Goal: Task Accomplishment & Management: Use online tool/utility

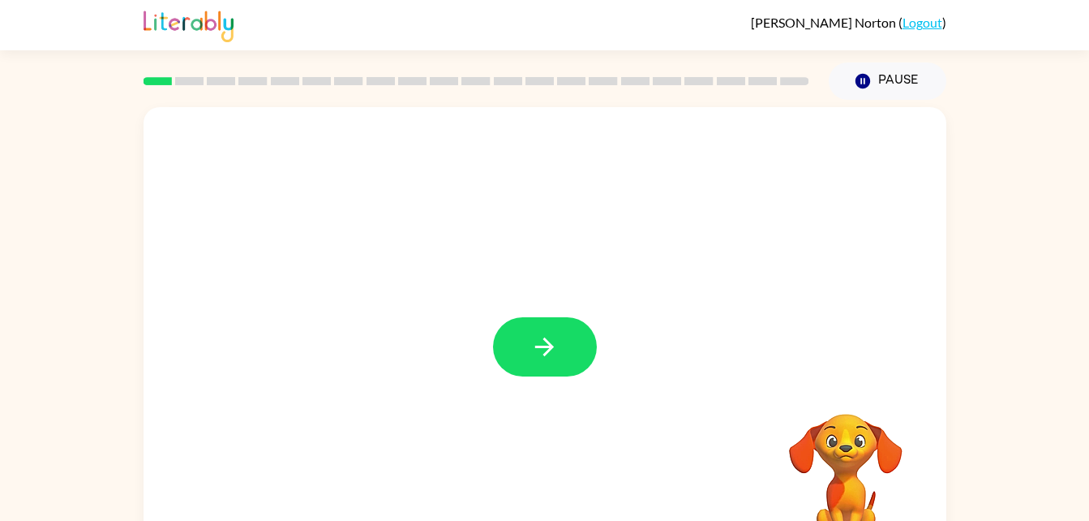
click at [545, 348] on icon "button" at bounding box center [544, 346] width 19 height 19
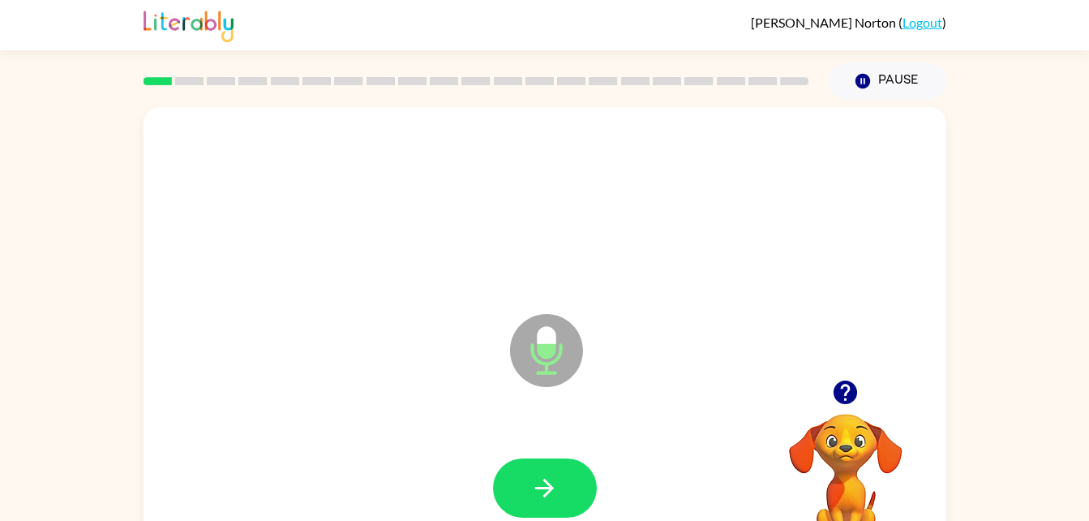
click at [556, 477] on icon "button" at bounding box center [544, 488] width 28 height 28
click at [550, 494] on icon "button" at bounding box center [544, 488] width 28 height 28
click at [856, 432] on video "Your browser must support playing .mp4 files to use Literably. Please try using…" at bounding box center [846, 469] width 162 height 162
click at [834, 398] on icon "button" at bounding box center [845, 392] width 28 height 28
click at [540, 474] on icon "button" at bounding box center [544, 488] width 28 height 28
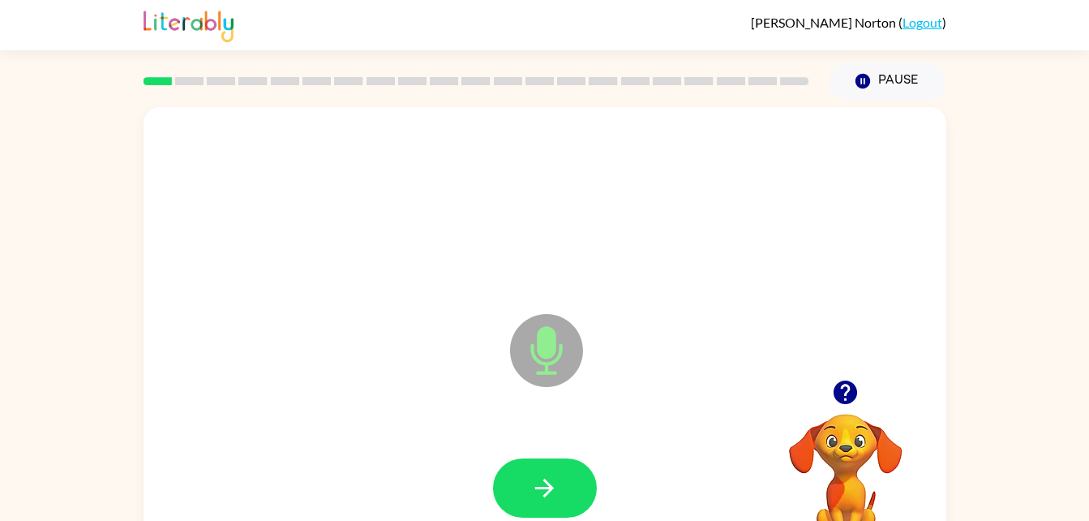
click at [577, 487] on button "button" at bounding box center [545, 487] width 104 height 59
click at [546, 484] on icon "button" at bounding box center [544, 488] width 28 height 28
click at [539, 492] on icon "button" at bounding box center [544, 488] width 28 height 28
click at [553, 474] on icon "button" at bounding box center [544, 488] width 28 height 28
click at [540, 504] on button "button" at bounding box center [545, 487] width 104 height 59
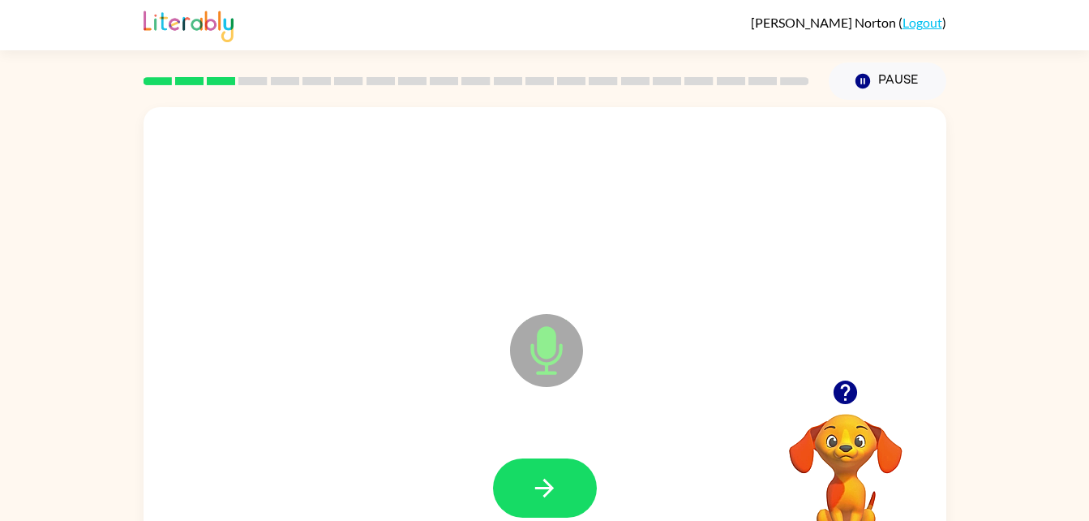
click at [554, 495] on icon "button" at bounding box center [544, 488] width 28 height 28
click at [524, 480] on button "button" at bounding box center [545, 487] width 104 height 59
click at [545, 495] on icon "button" at bounding box center [544, 487] width 19 height 19
click at [538, 508] on button "button" at bounding box center [545, 487] width 104 height 59
click at [533, 491] on icon "button" at bounding box center [544, 488] width 28 height 28
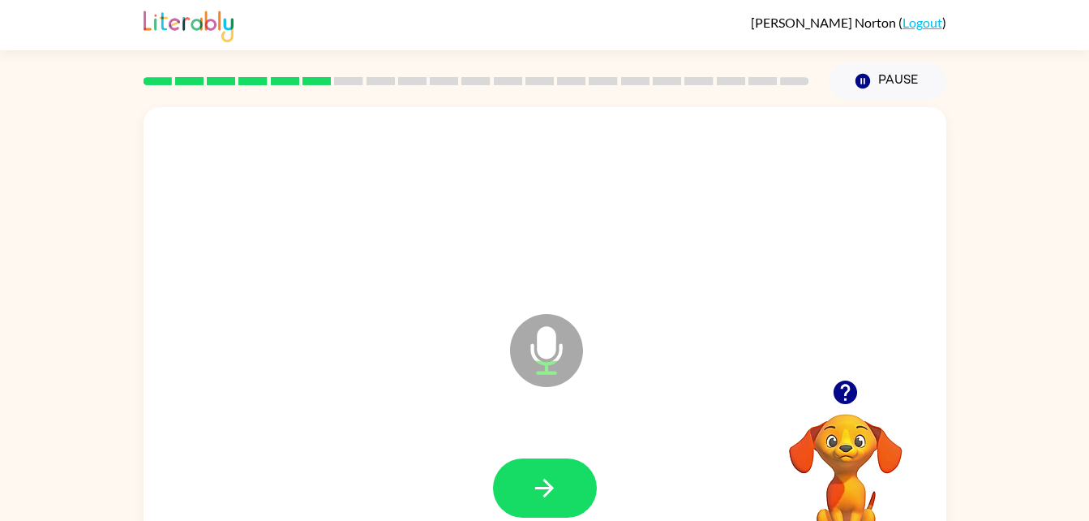
click at [537, 480] on icon "button" at bounding box center [544, 488] width 28 height 28
click at [525, 482] on button "button" at bounding box center [545, 487] width 104 height 59
click at [540, 471] on button "button" at bounding box center [545, 487] width 104 height 59
click at [546, 481] on icon "button" at bounding box center [544, 487] width 19 height 19
click at [548, 476] on icon "button" at bounding box center [544, 488] width 28 height 28
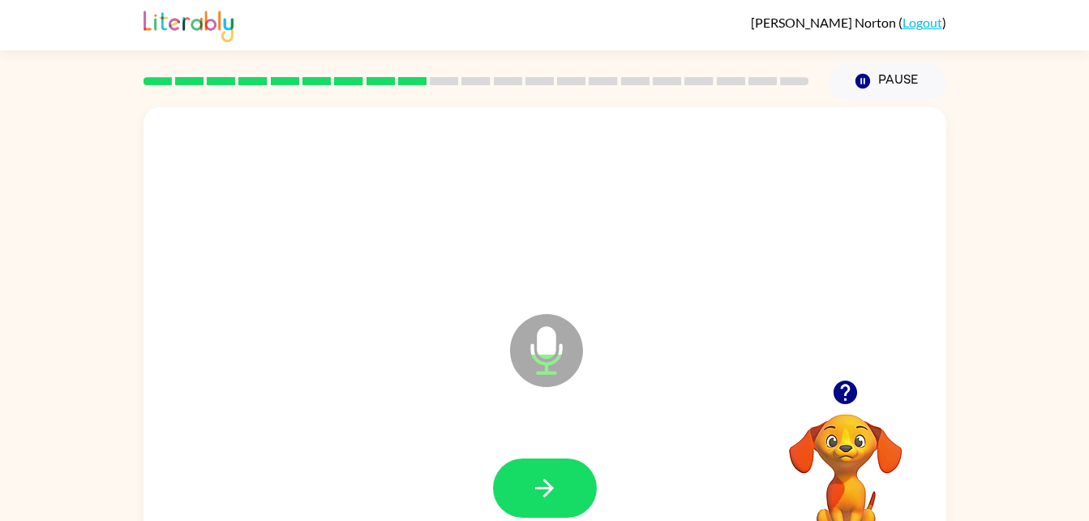
click at [565, 483] on button "button" at bounding box center [545, 487] width 104 height 59
click at [546, 480] on icon "button" at bounding box center [544, 487] width 19 height 19
click at [540, 491] on icon "button" at bounding box center [544, 488] width 28 height 28
click at [535, 503] on button "button" at bounding box center [545, 487] width 104 height 59
click at [556, 489] on icon "button" at bounding box center [544, 488] width 28 height 28
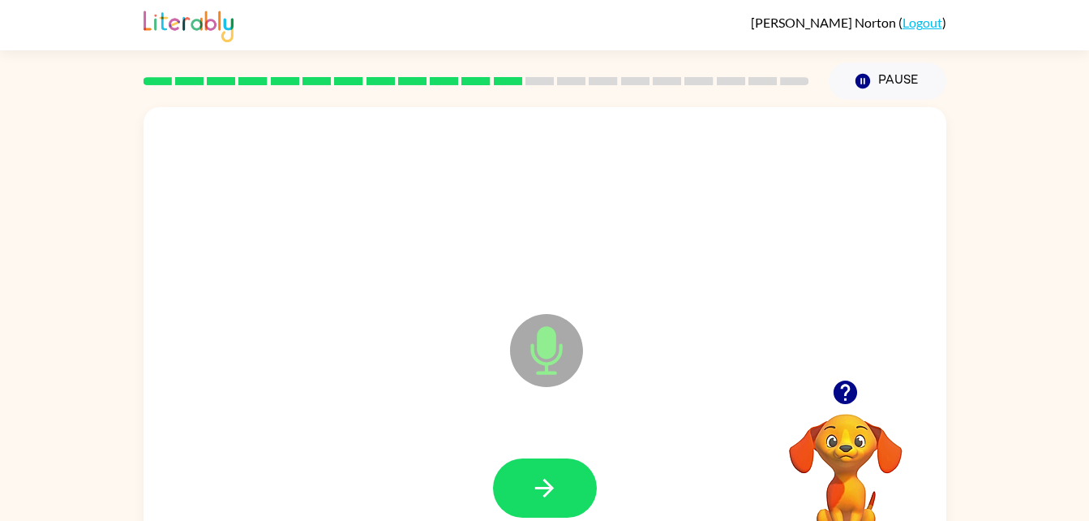
click at [834, 447] on video "Your browser must support playing .mp4 files to use Literably. Please try using…" at bounding box center [846, 469] width 162 height 162
click at [836, 396] on icon "button" at bounding box center [846, 392] width 24 height 24
click at [838, 410] on video "Your browser must support playing .mp4 files to use Literably. Please try using…" at bounding box center [846, 469] width 162 height 162
click at [863, 419] on video "Your browser must support playing .mp4 files to use Literably. Please try using…" at bounding box center [846, 469] width 162 height 162
click at [548, 488] on icon "button" at bounding box center [544, 487] width 19 height 19
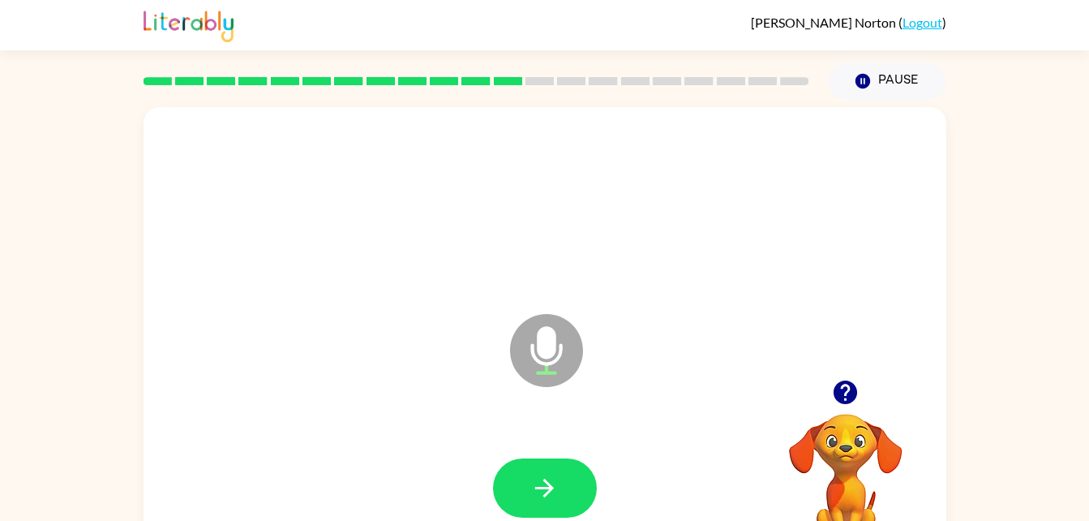
click at [529, 491] on button "button" at bounding box center [545, 487] width 104 height 59
click at [523, 478] on button "button" at bounding box center [545, 487] width 104 height 59
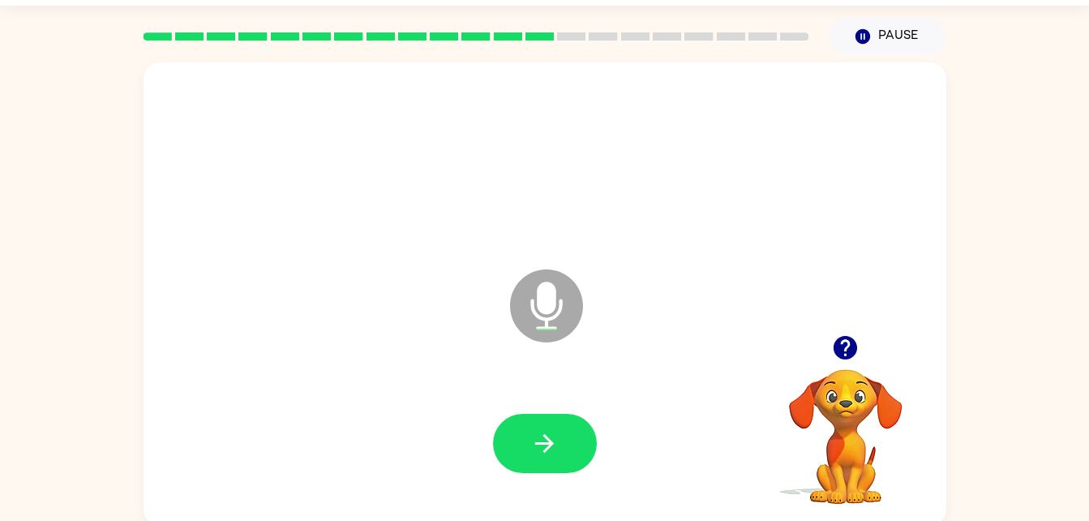
scroll to position [45, 0]
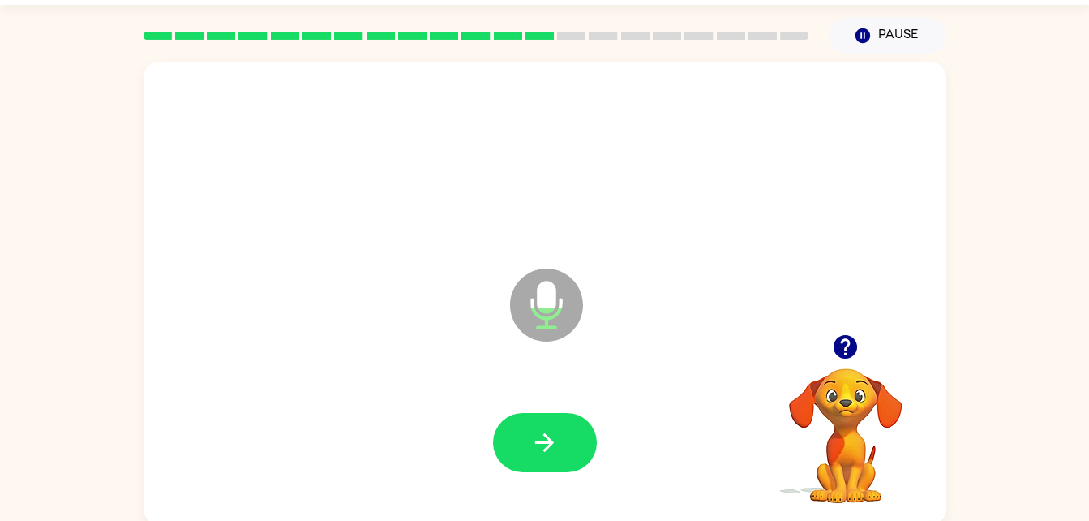
click at [546, 452] on icon "button" at bounding box center [544, 442] width 28 height 28
click at [546, 439] on icon "button" at bounding box center [544, 442] width 28 height 28
click at [538, 437] on icon "button" at bounding box center [544, 442] width 28 height 28
click at [553, 434] on icon "button" at bounding box center [544, 442] width 28 height 28
click at [534, 428] on icon "button" at bounding box center [544, 442] width 28 height 28
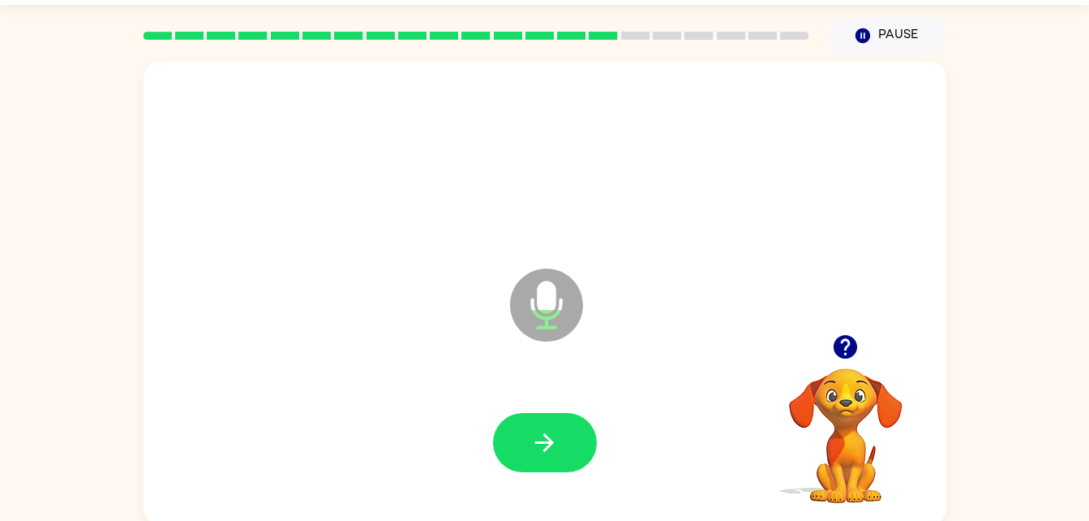
click at [568, 426] on button "button" at bounding box center [545, 442] width 104 height 59
click at [545, 448] on icon "button" at bounding box center [544, 442] width 28 height 28
click at [572, 446] on button "button" at bounding box center [545, 442] width 104 height 59
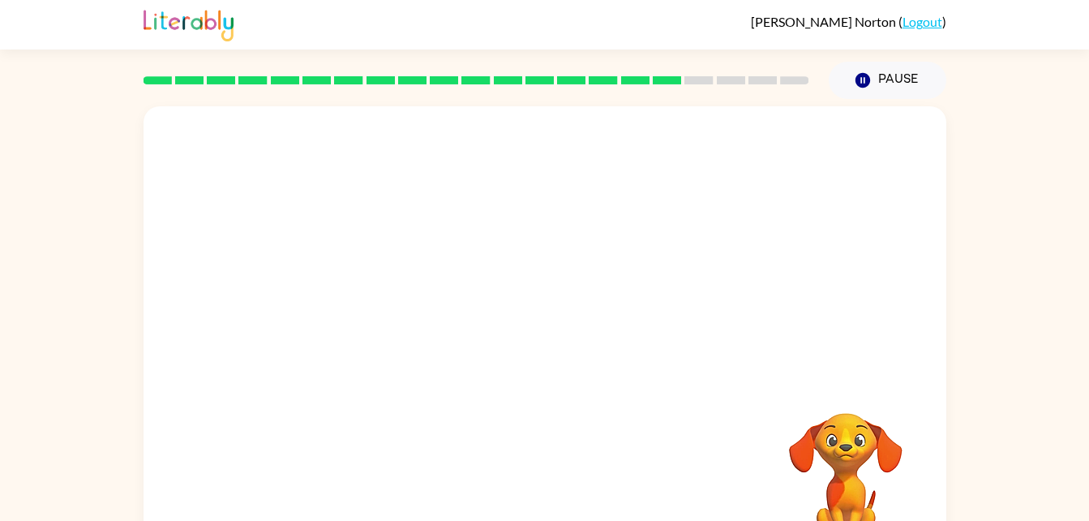
scroll to position [49, 0]
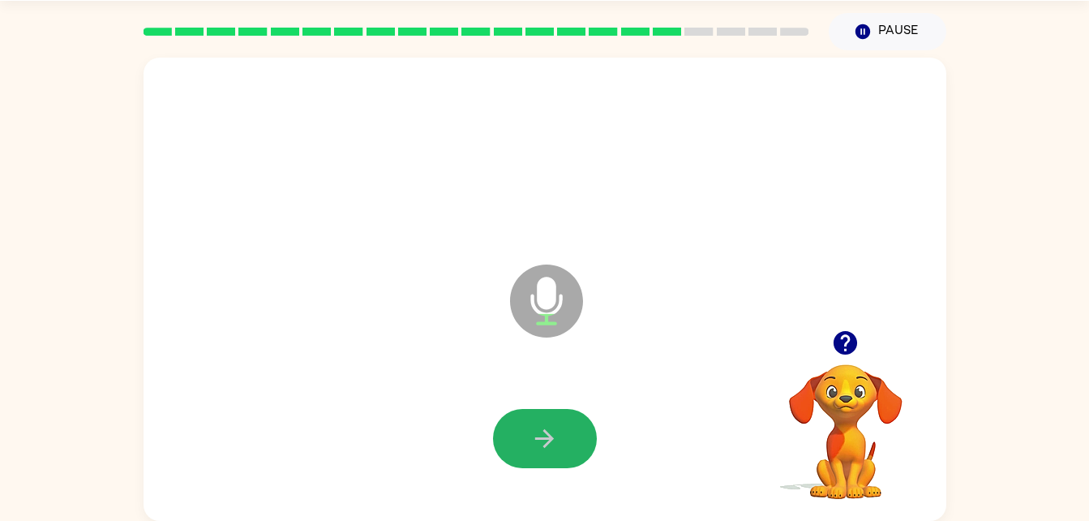
click at [559, 423] on button "button" at bounding box center [545, 438] width 104 height 59
click at [556, 444] on icon "button" at bounding box center [544, 438] width 28 height 28
click at [559, 439] on button "button" at bounding box center [545, 438] width 104 height 59
click at [547, 450] on icon "button" at bounding box center [544, 438] width 28 height 28
click at [520, 439] on button "button" at bounding box center [545, 438] width 104 height 59
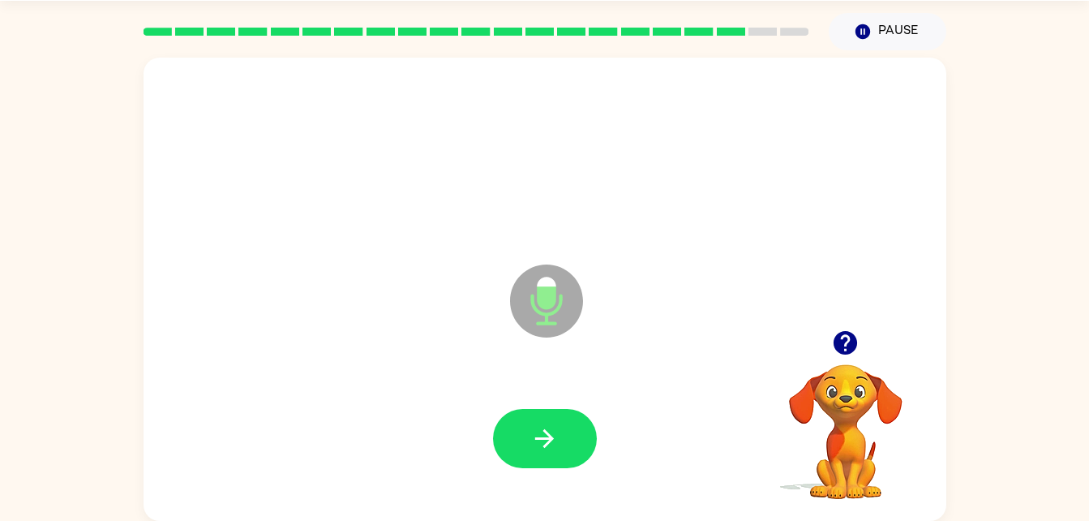
click at [556, 430] on icon "button" at bounding box center [544, 438] width 28 height 28
click at [544, 431] on icon "button" at bounding box center [544, 438] width 19 height 19
click at [542, 447] on icon "button" at bounding box center [544, 438] width 28 height 28
click at [524, 422] on button "button" at bounding box center [545, 438] width 104 height 59
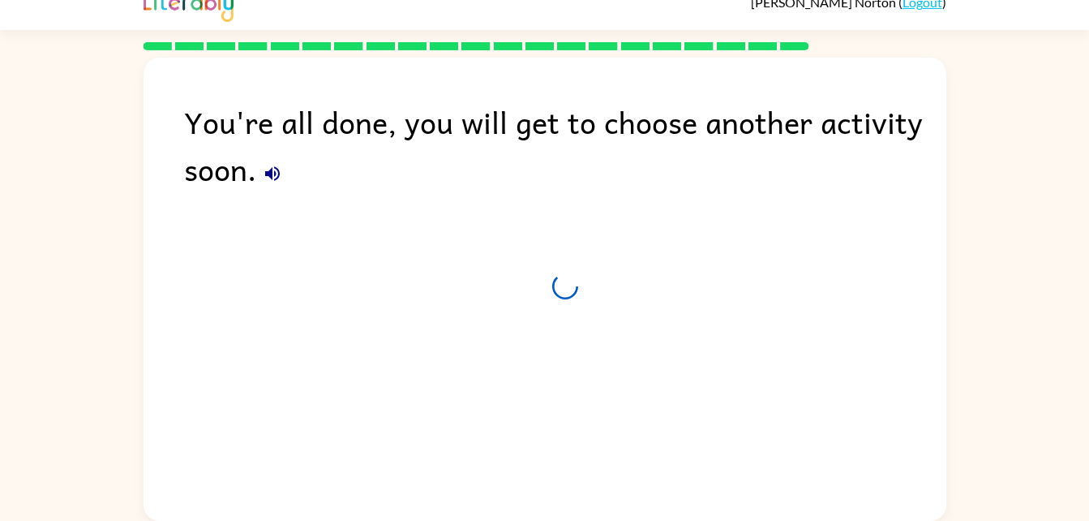
scroll to position [20, 0]
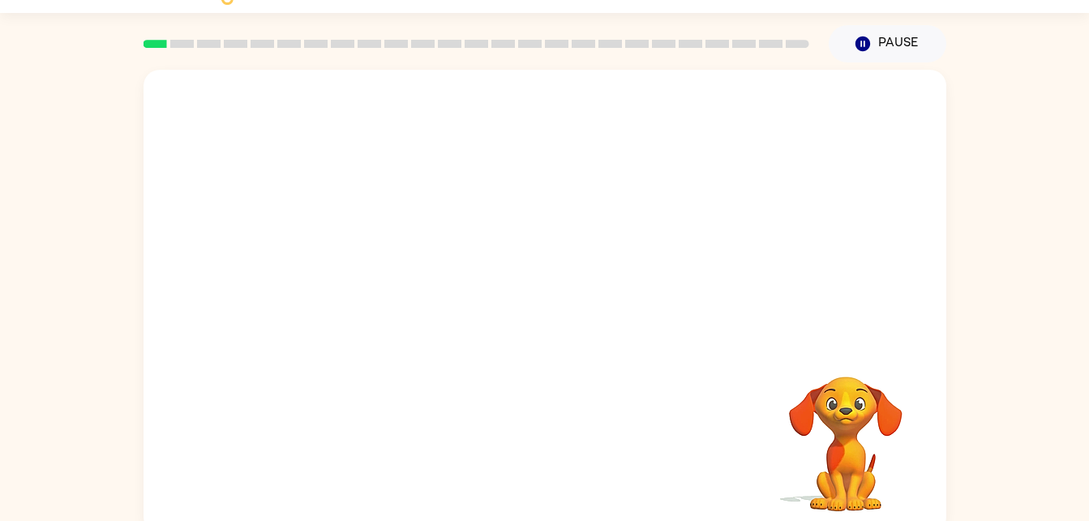
scroll to position [49, 0]
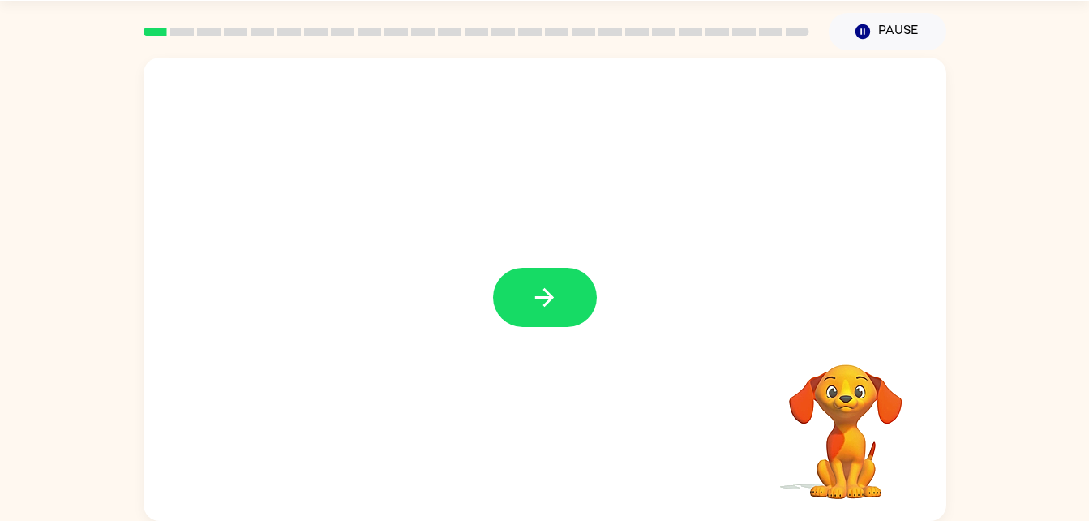
click at [518, 292] on button "button" at bounding box center [545, 297] width 104 height 59
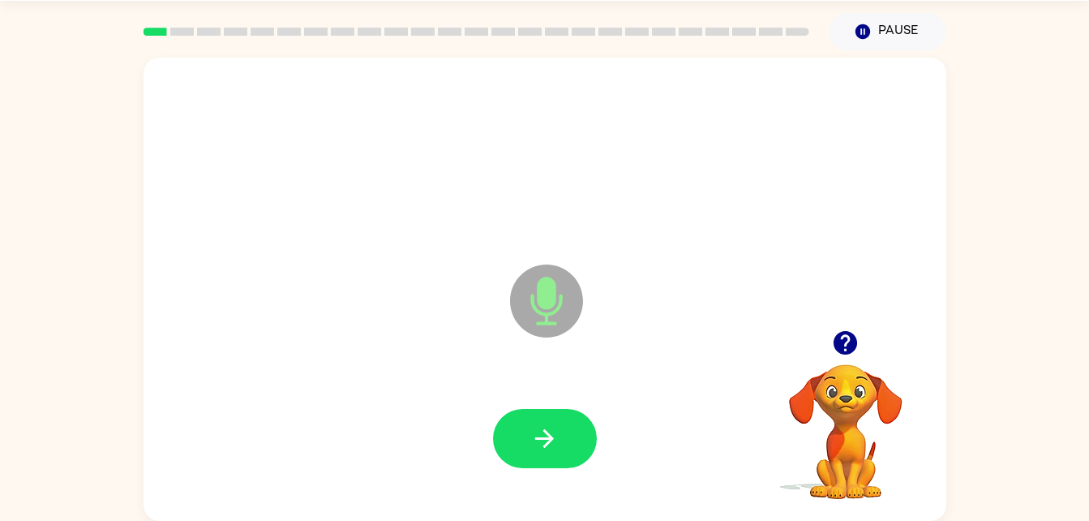
click at [545, 431] on icon "button" at bounding box center [544, 438] width 19 height 19
